Goal: Information Seeking & Learning: Understand process/instructions

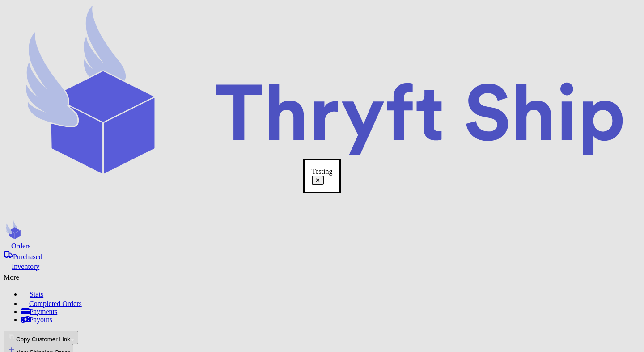
click at [324, 180] on button "✕" at bounding box center [317, 180] width 12 height 9
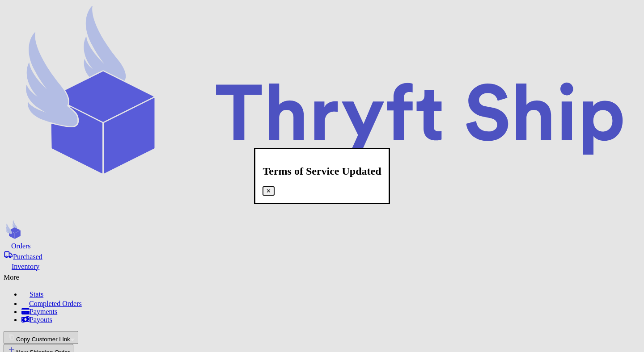
click at [381, 165] on div "Terms of Service Updated" at bounding box center [321, 171] width 118 height 12
click at [274, 186] on button "✕" at bounding box center [268, 190] width 12 height 9
click at [381, 165] on div "Terms of Service Updated" at bounding box center [321, 171] width 118 height 12
click at [381, 177] on div "Terms of Service Updated" at bounding box center [321, 171] width 118 height 12
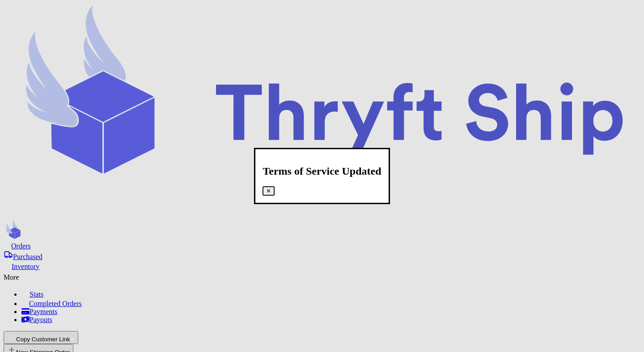
click at [274, 186] on button "✕" at bounding box center [268, 190] width 12 height 9
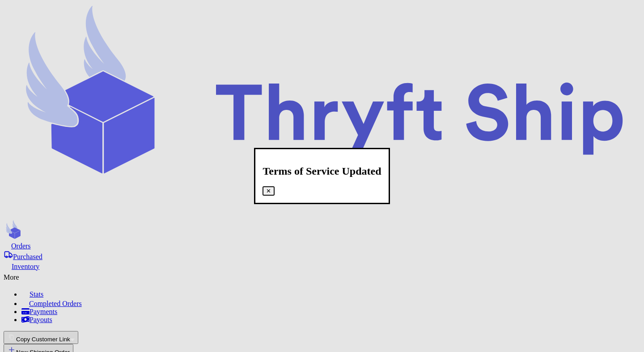
click at [274, 186] on button "✕" at bounding box center [268, 190] width 12 height 9
click at [381, 177] on div "Terms of Service Updated" at bounding box center [321, 171] width 118 height 12
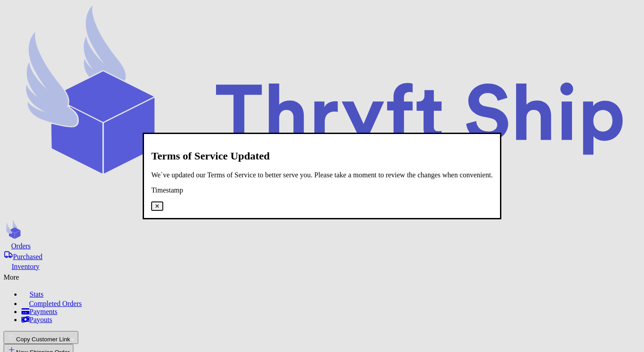
click at [317, 194] on div "Timestamp" at bounding box center [321, 190] width 341 height 8
click at [317, 179] on p "We`ve updated our Terms of Service to better serve you. Please take a moment to…" at bounding box center [321, 175] width 341 height 8
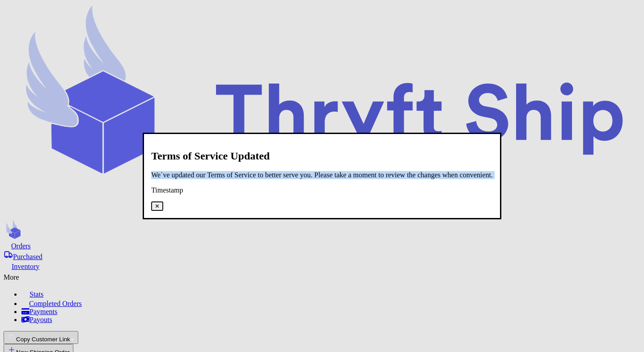
click at [317, 179] on p "We`ve updated our Terms of Service to better serve you. Please take a moment to…" at bounding box center [321, 175] width 341 height 8
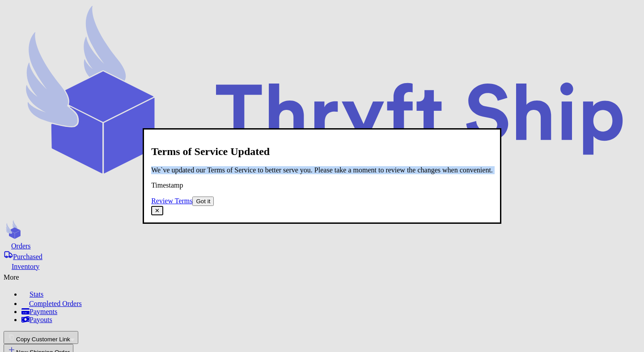
click at [351, 166] on p "We`ve updated our Terms of Service to better serve you. Please take a moment to…" at bounding box center [321, 170] width 341 height 8
